Goal: Transaction & Acquisition: Subscribe to service/newsletter

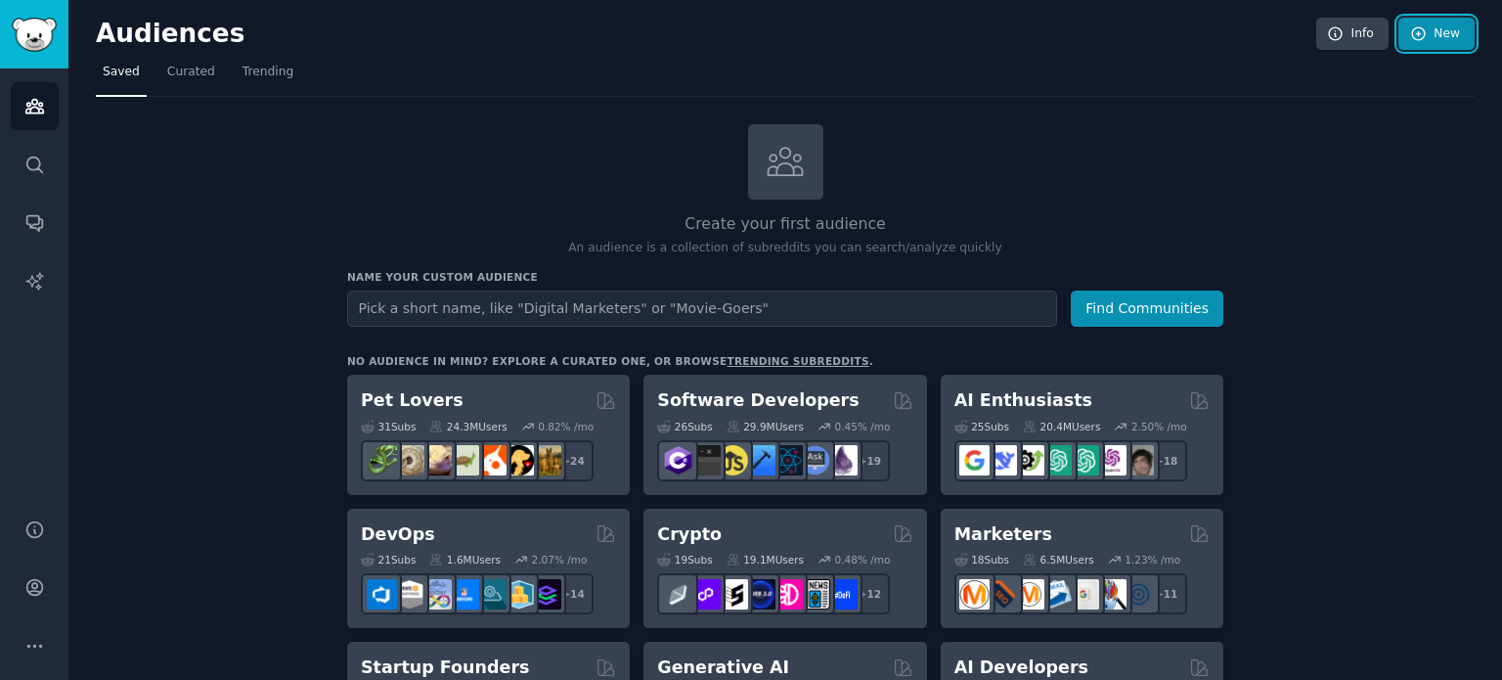
click at [1440, 43] on link "New" at bounding box center [1437, 34] width 76 height 33
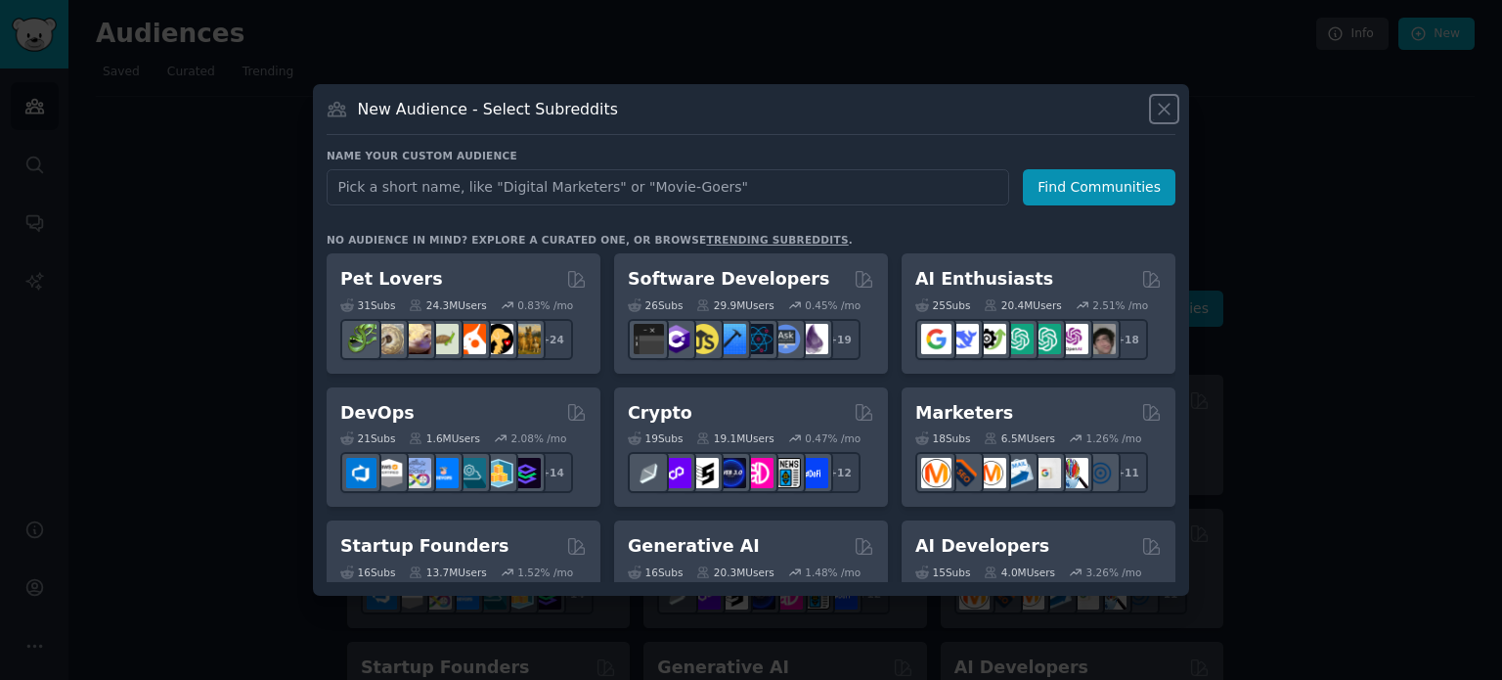
click at [1162, 105] on icon at bounding box center [1164, 109] width 21 height 21
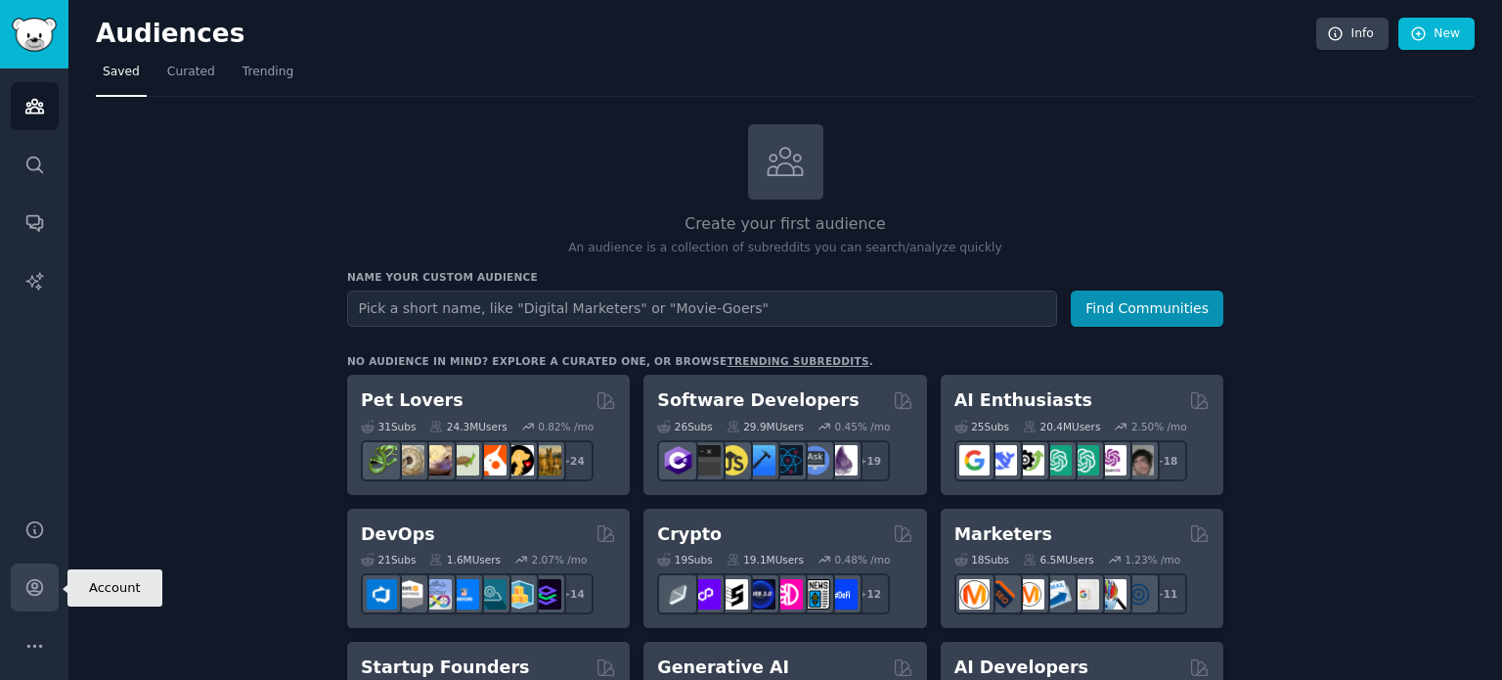
click at [43, 586] on icon "Sidebar" at bounding box center [34, 587] width 21 height 21
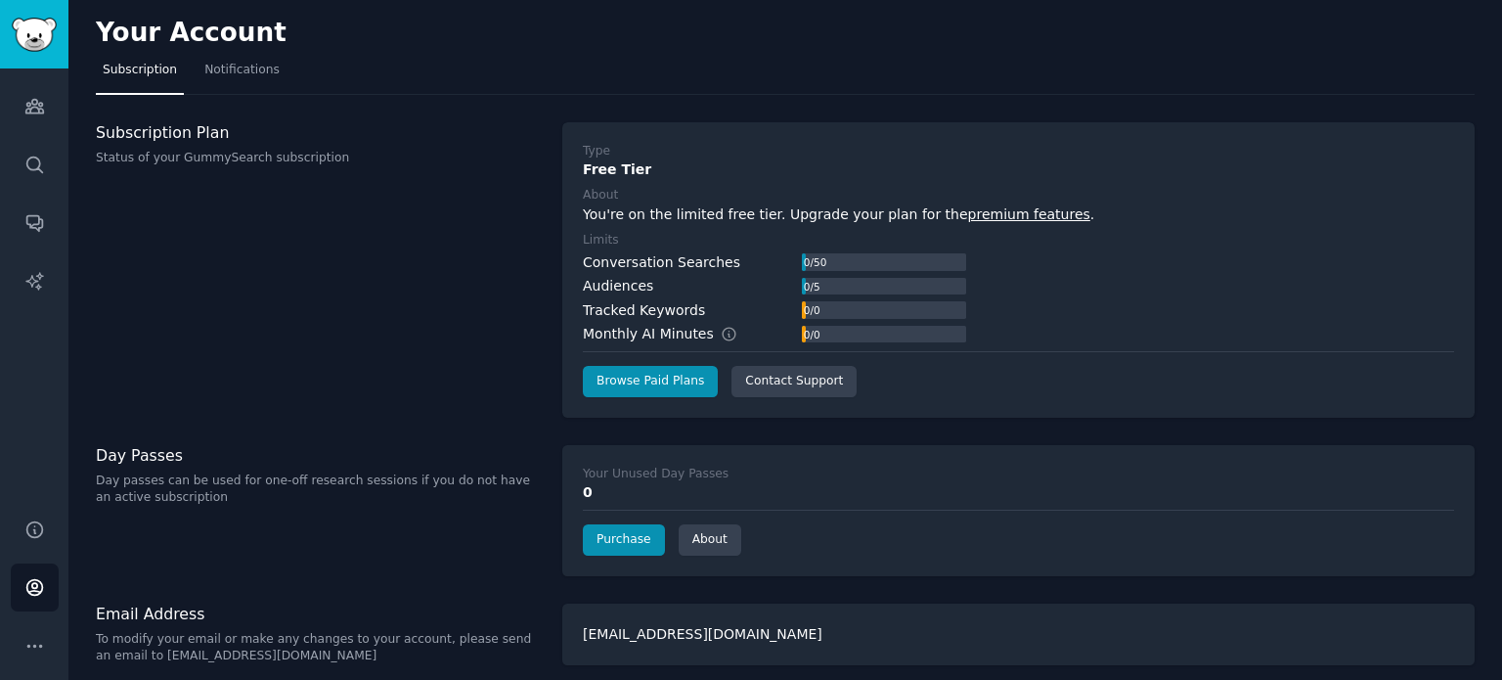
scroll to position [11, 0]
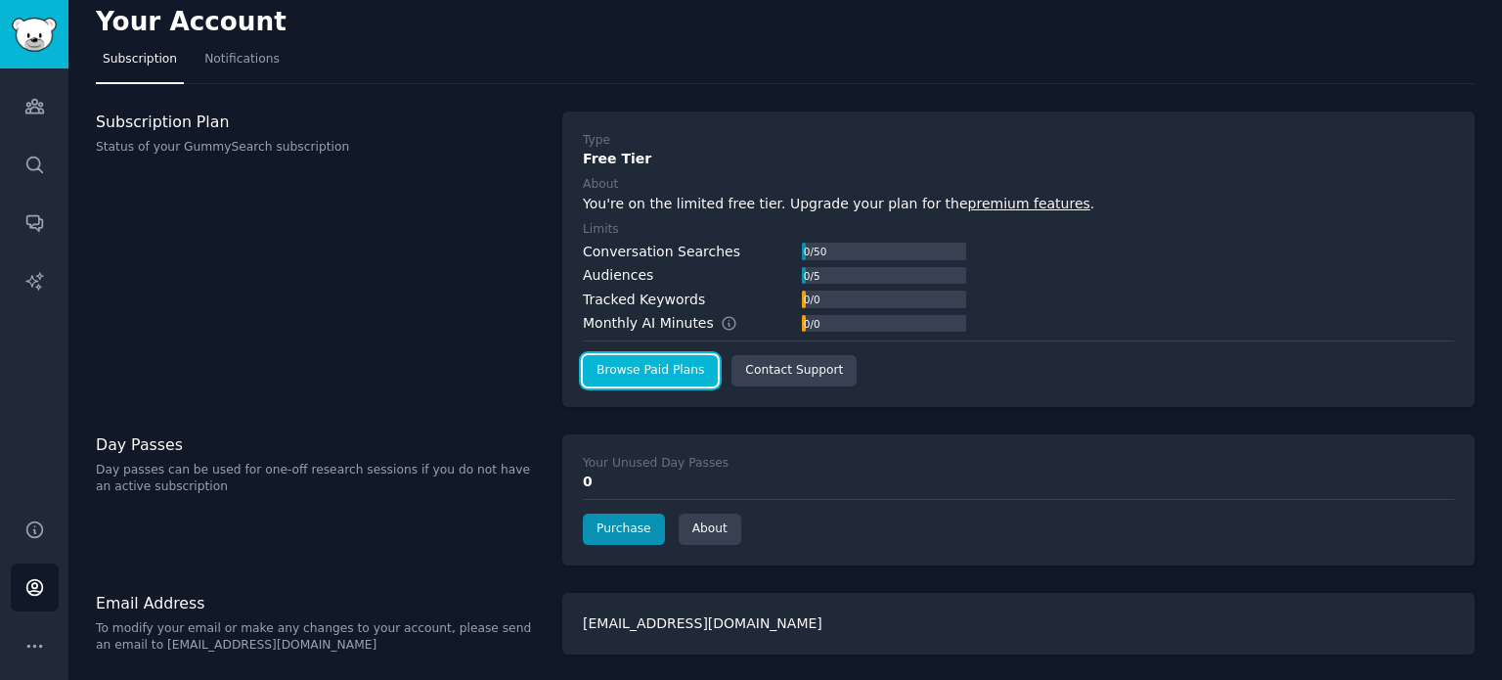
click at [666, 368] on link "Browse Paid Plans" at bounding box center [650, 370] width 135 height 31
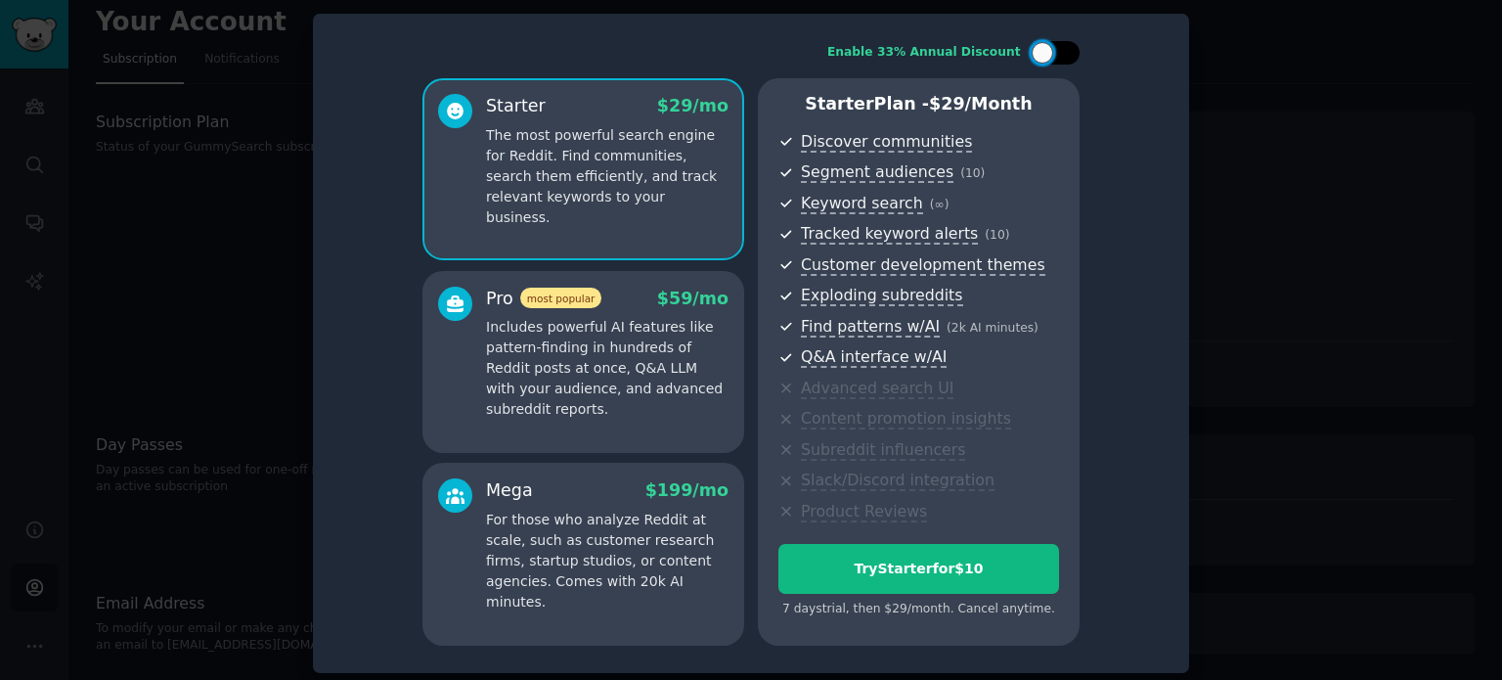
click at [1068, 50] on div at bounding box center [1055, 52] width 49 height 23
checkbox input "true"
click at [476, 371] on div "Pro most popular $ 59 $ 39 /mo Includes powerful AI features like pattern-findi…" at bounding box center [583, 354] width 291 height 134
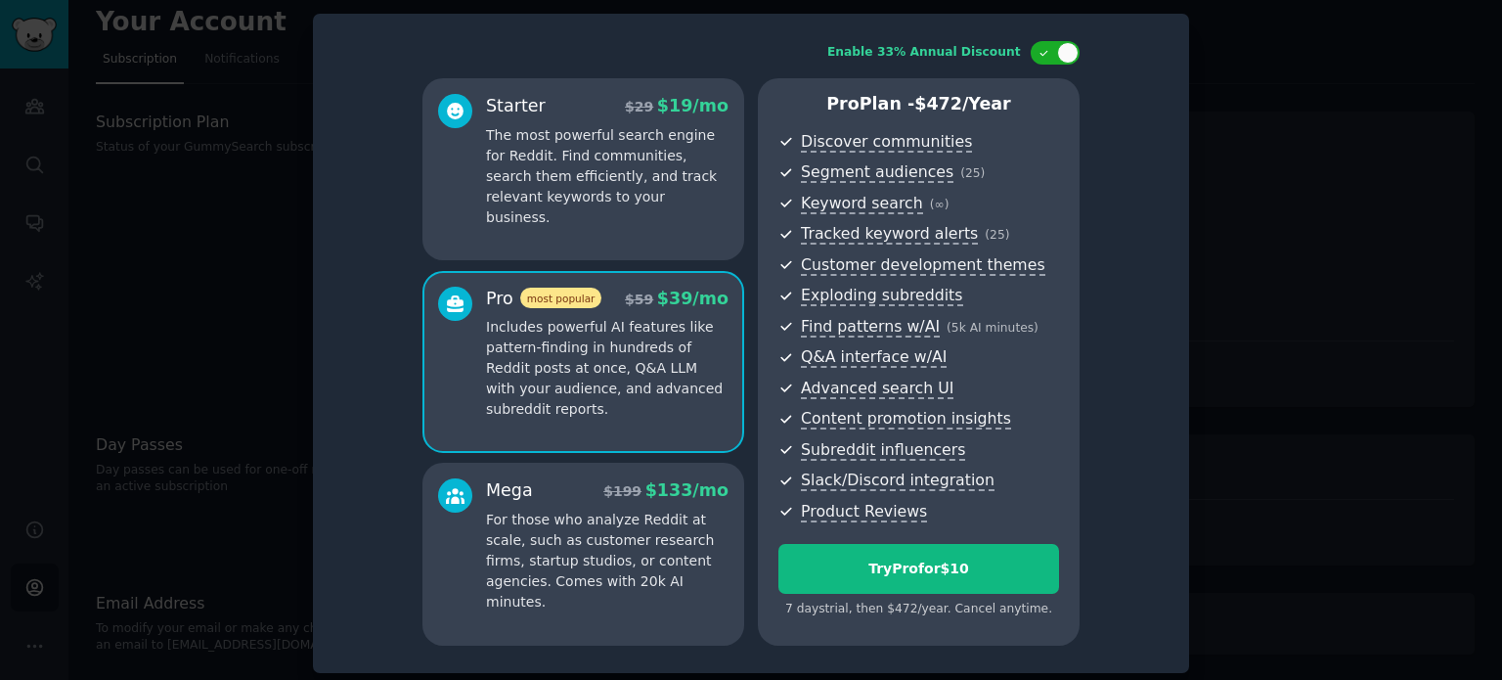
click at [465, 535] on div at bounding box center [455, 545] width 34 height 134
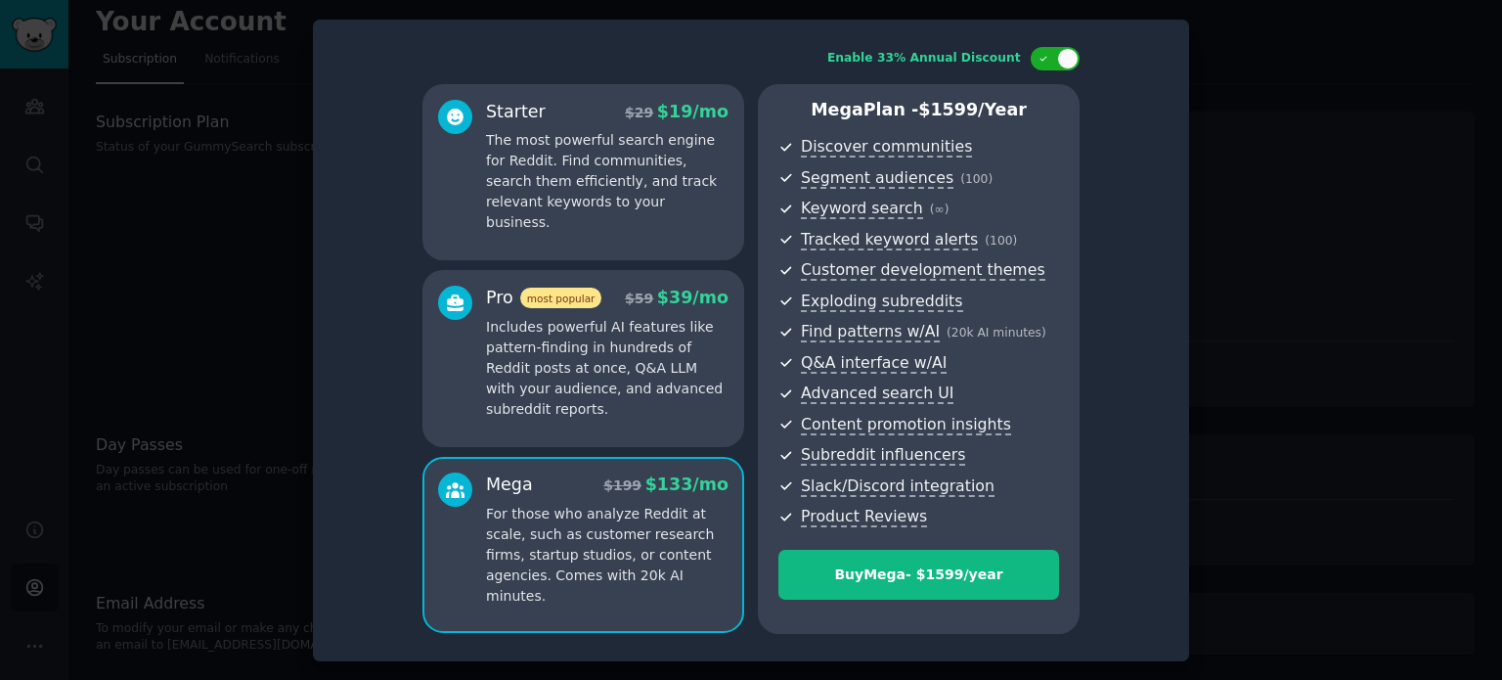
click at [658, 391] on p "Includes powerful AI features like pattern-finding in hundreds of Reddit posts …" at bounding box center [607, 368] width 243 height 103
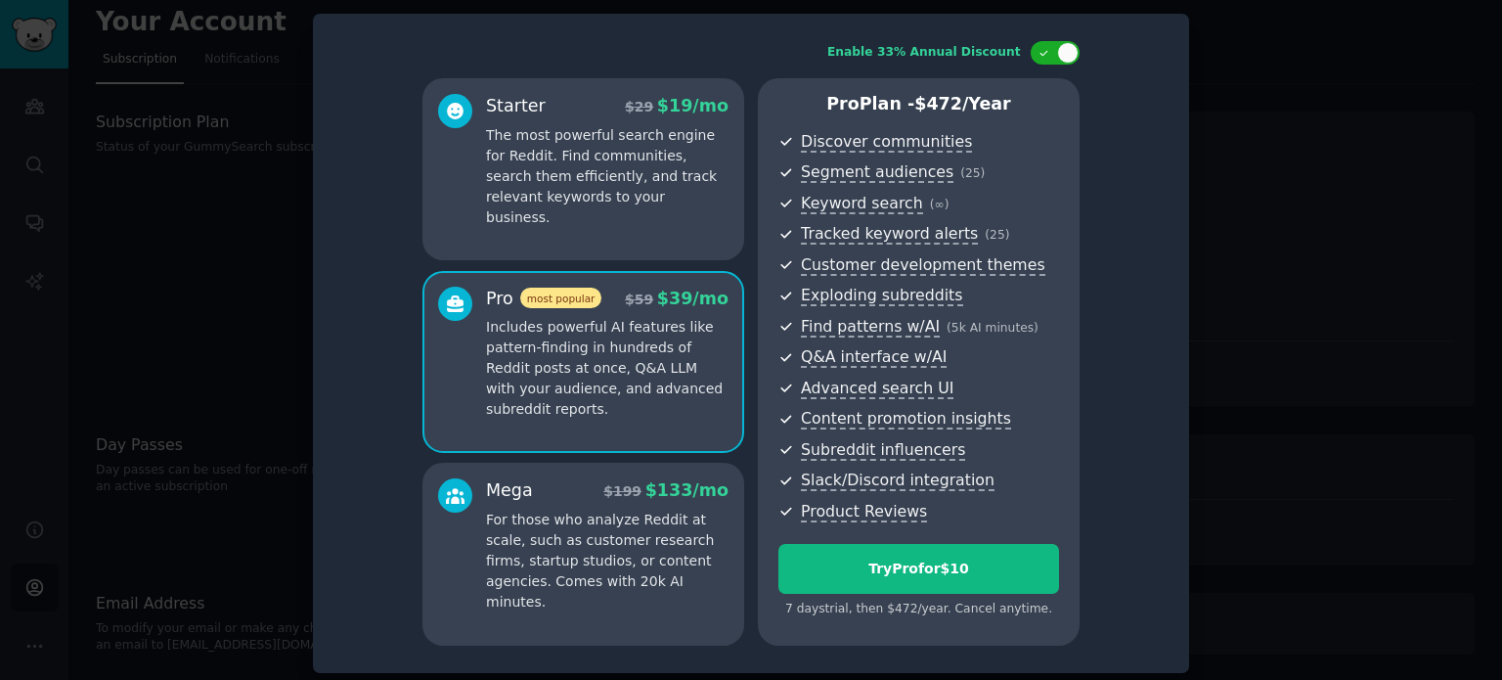
click at [622, 504] on div "Mega $ 199 $ 133 /mo For those who analyze Reddit at scale, such as customer re…" at bounding box center [607, 545] width 243 height 134
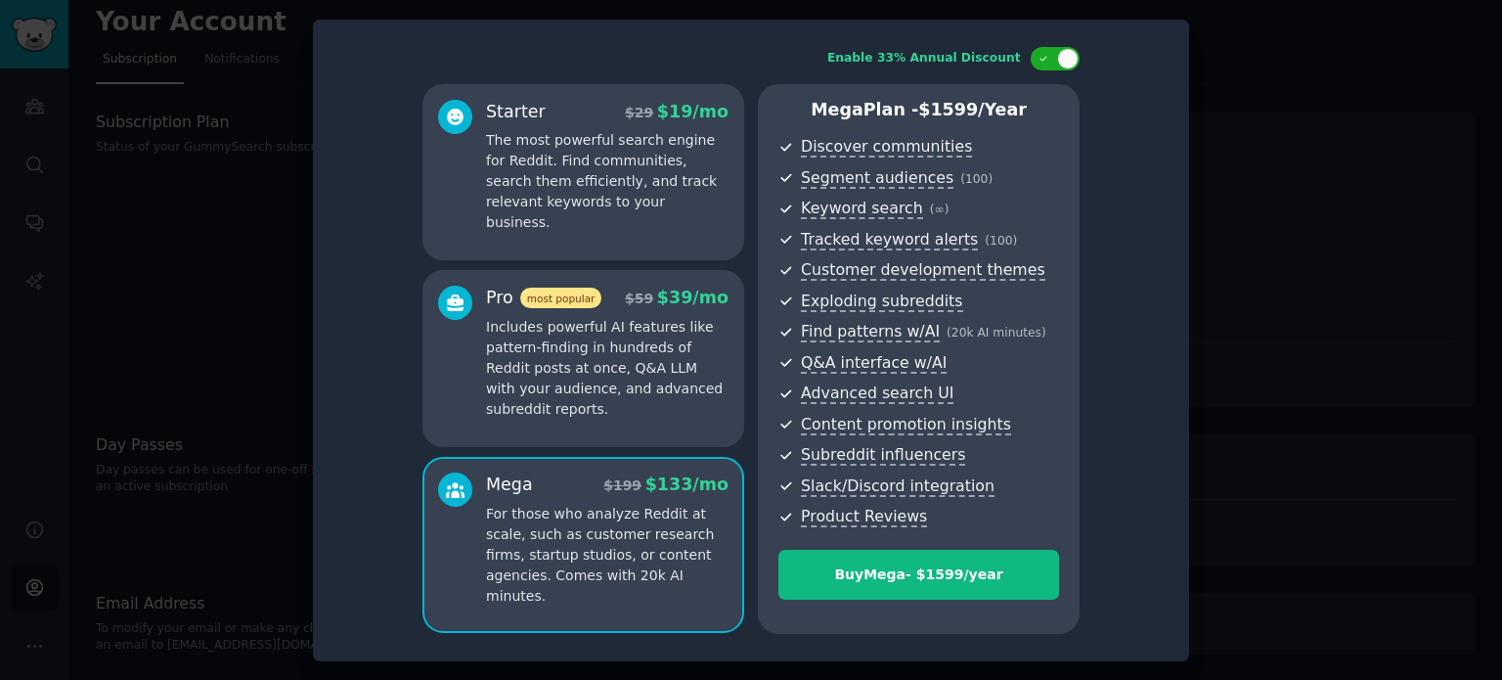
click at [619, 420] on div "Pro most popular $ 59 $ 39 /mo Includes powerful AI features like pattern-findi…" at bounding box center [584, 358] width 322 height 176
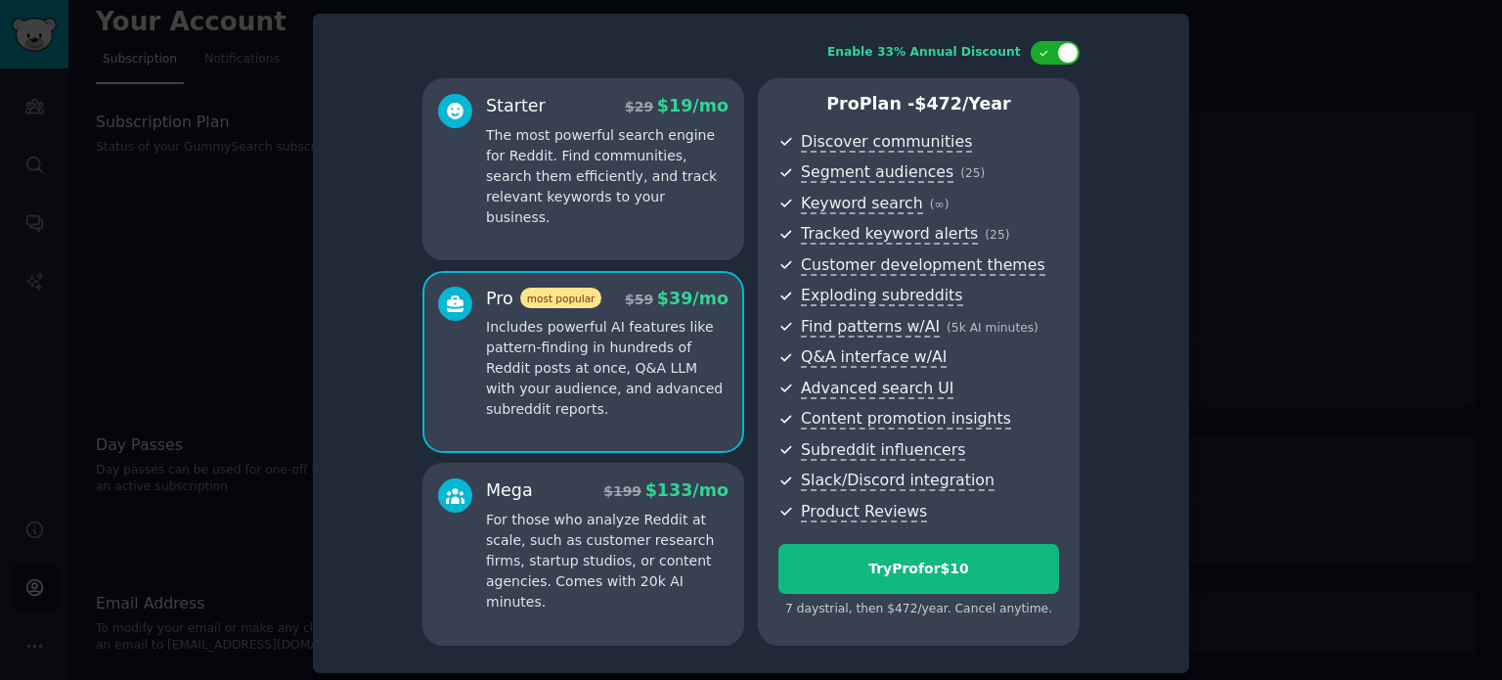
click at [655, 182] on p "The most powerful search engine for Reddit. Find communities, search them effic…" at bounding box center [607, 176] width 243 height 103
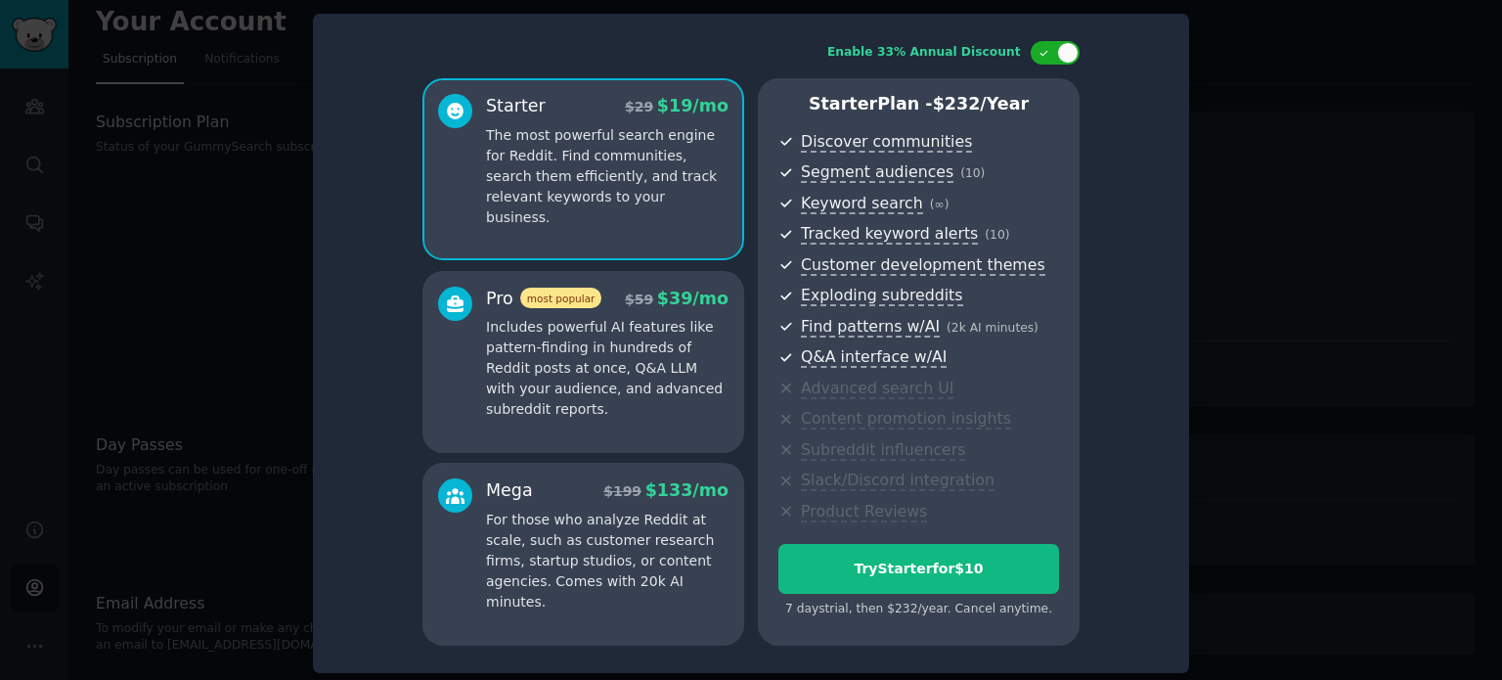
click at [626, 382] on p "Includes powerful AI features like pattern-finding in hundreds of Reddit posts …" at bounding box center [607, 368] width 243 height 103
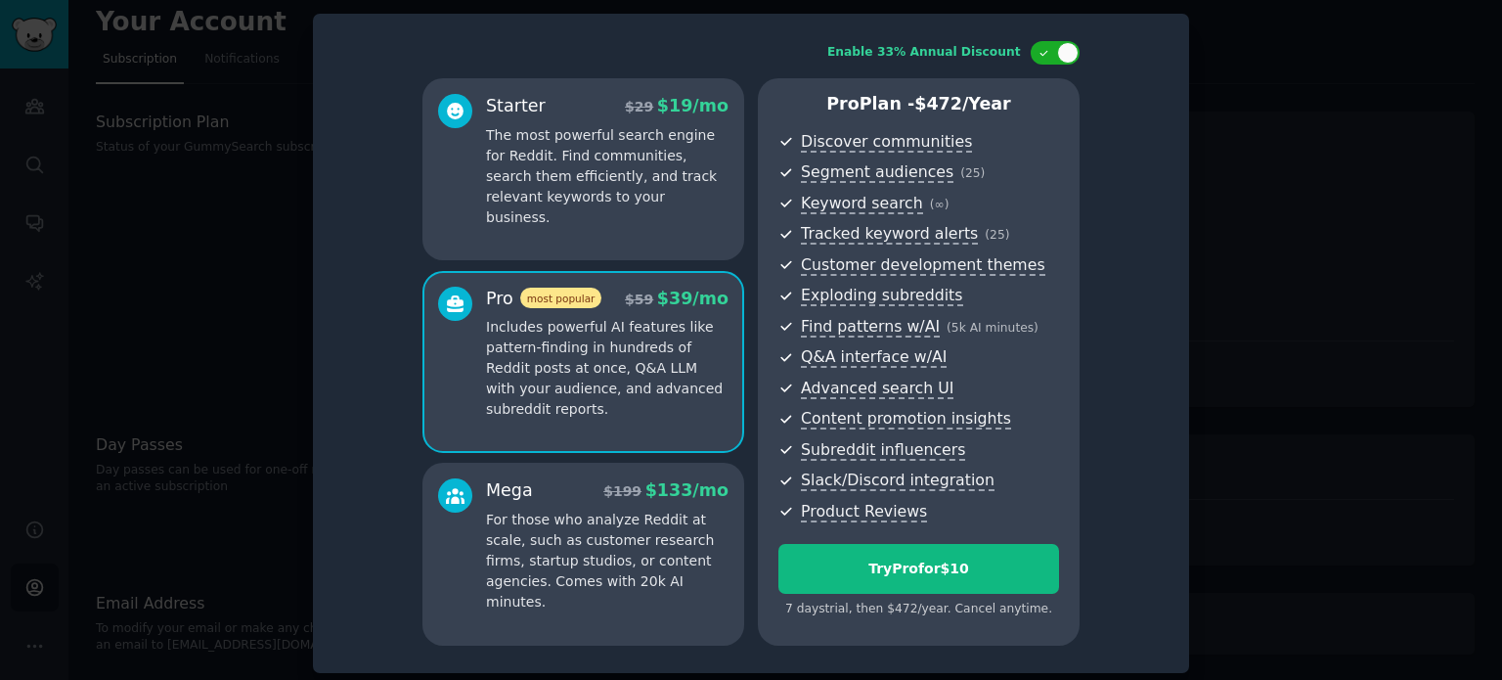
click at [626, 515] on p "For those who analyze Reddit at scale, such as customer research firms, startup…" at bounding box center [607, 561] width 243 height 103
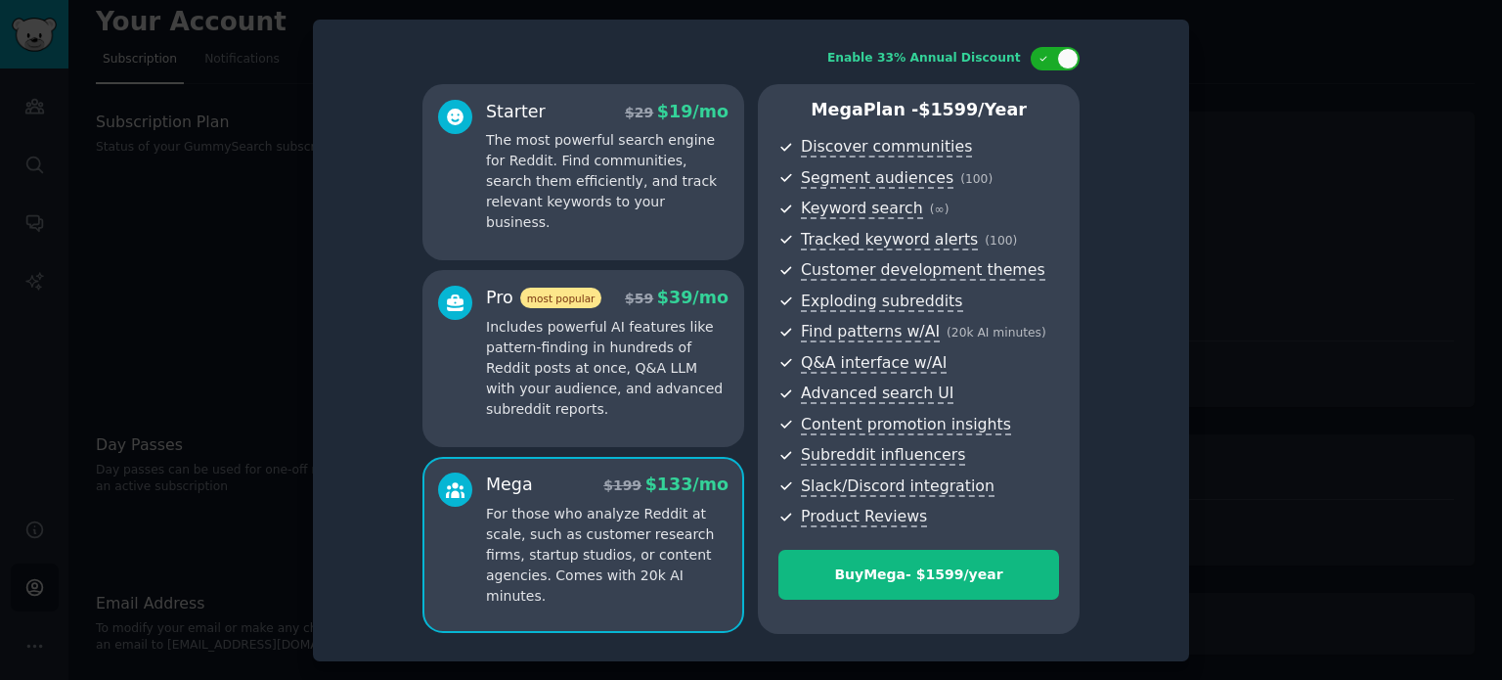
click at [616, 399] on p "Includes powerful AI features like pattern-finding in hundreds of Reddit posts …" at bounding box center [607, 368] width 243 height 103
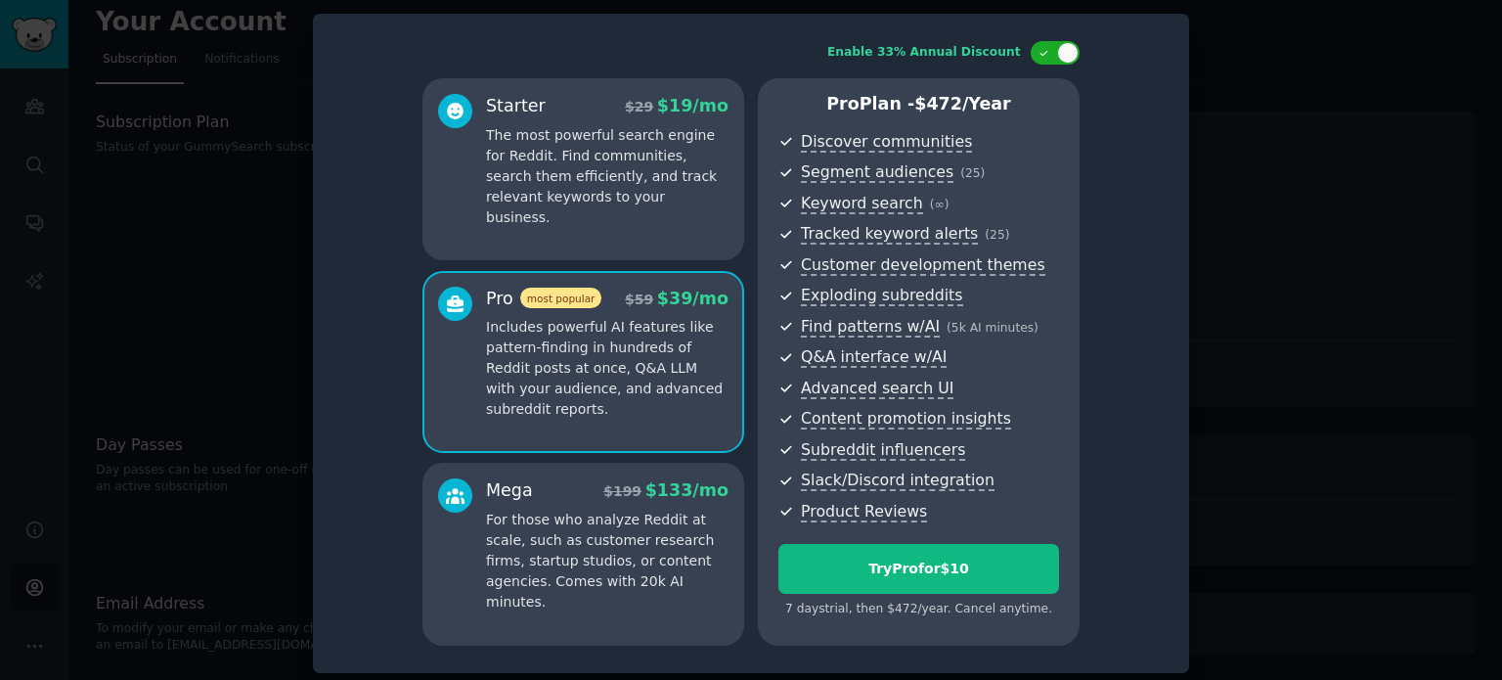
click at [606, 512] on p "For those who analyze Reddit at scale, such as customer research firms, startup…" at bounding box center [607, 561] width 243 height 103
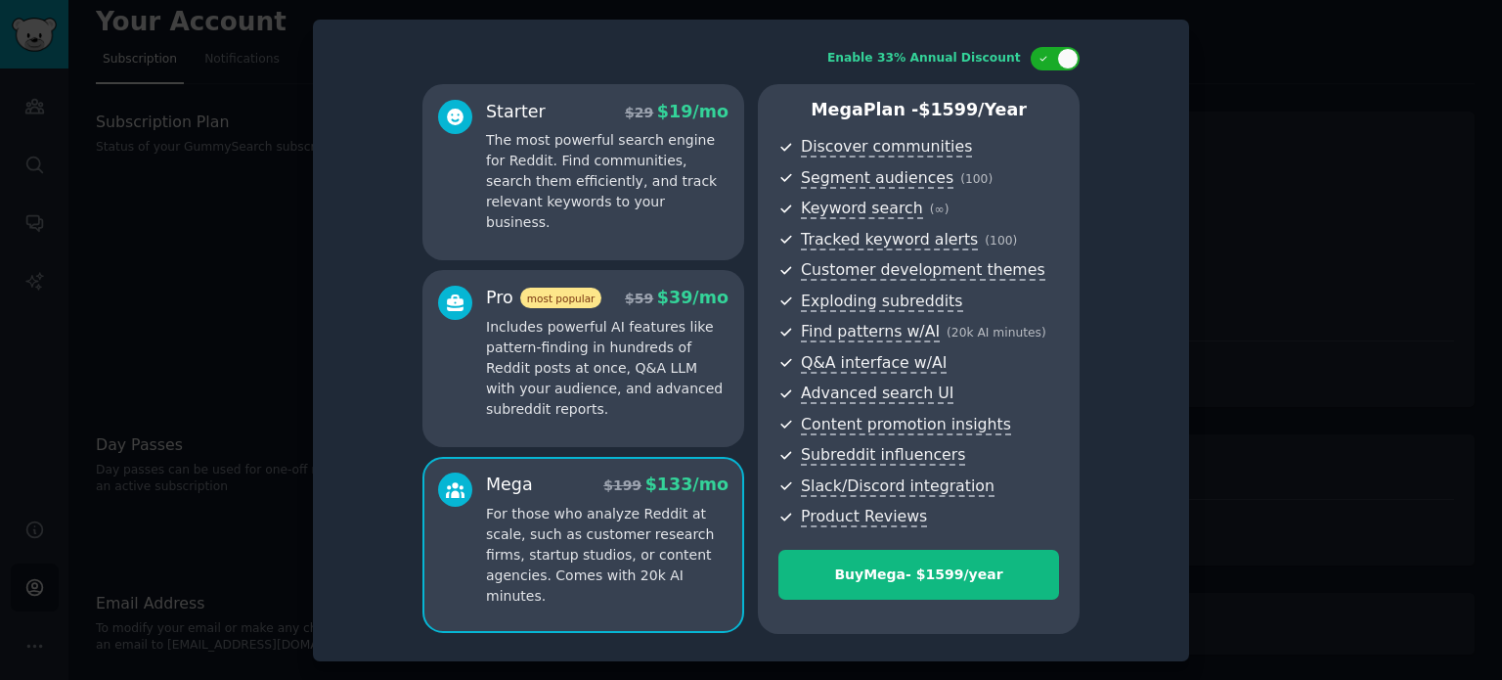
click at [594, 374] on p "Includes powerful AI features like pattern-finding in hundreds of Reddit posts …" at bounding box center [607, 368] width 243 height 103
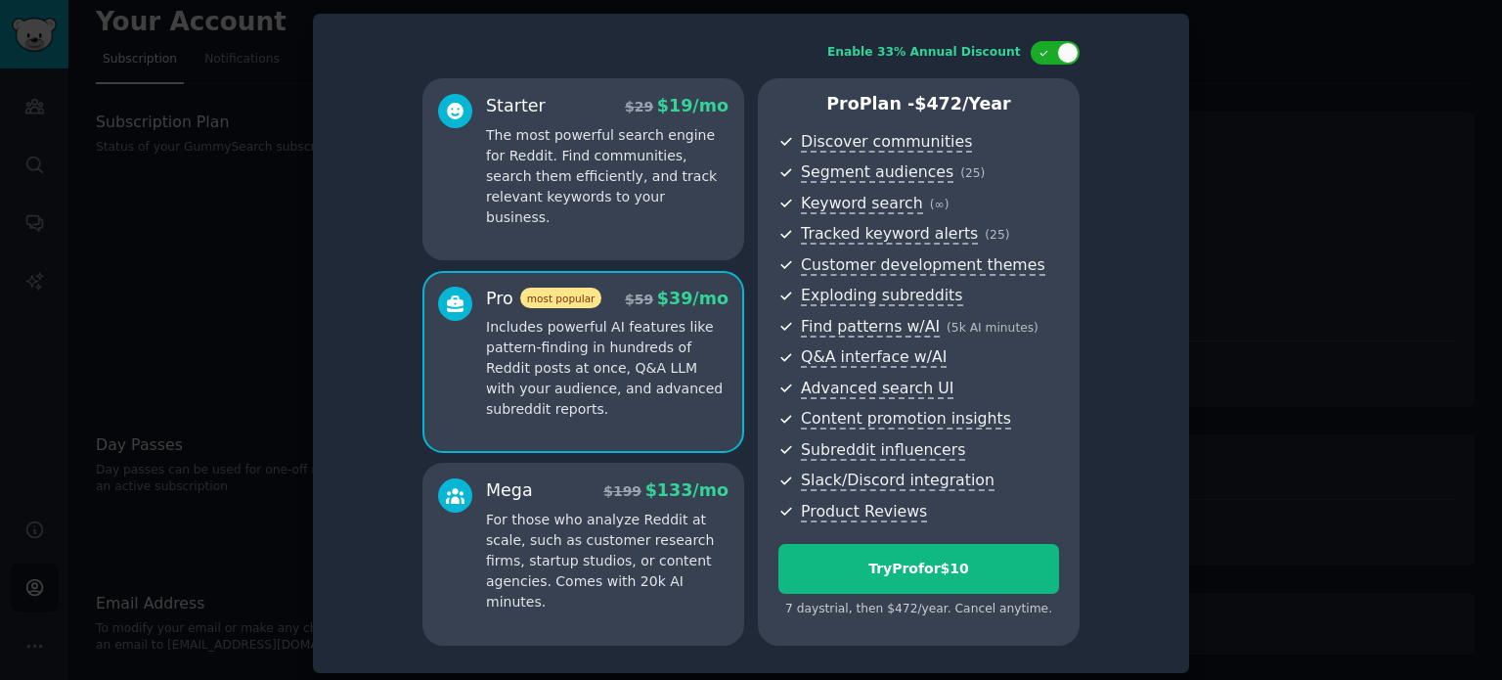
click at [577, 515] on p "For those who analyze Reddit at scale, such as customer research firms, startup…" at bounding box center [607, 561] width 243 height 103
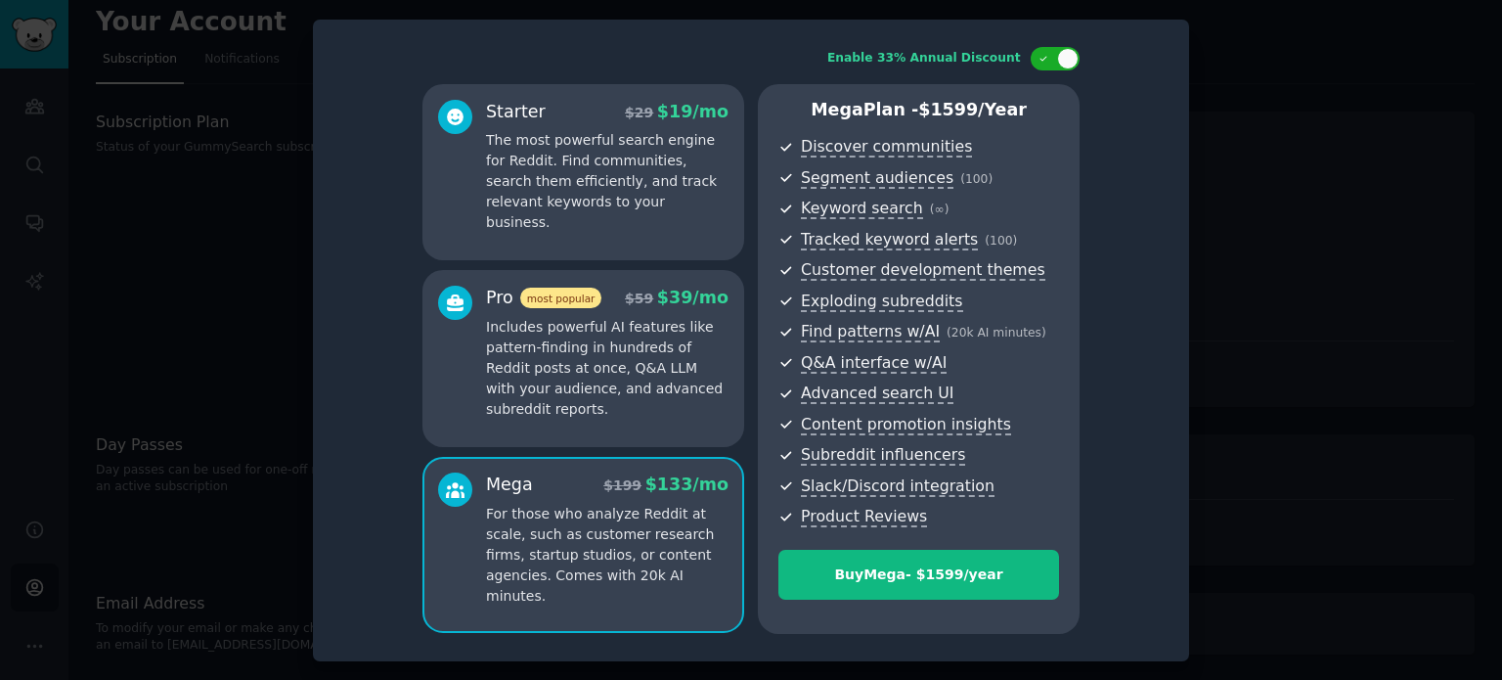
click at [582, 406] on p "Includes powerful AI features like pattern-finding in hundreds of Reddit posts …" at bounding box center [607, 368] width 243 height 103
